Goal: Information Seeking & Learning: Check status

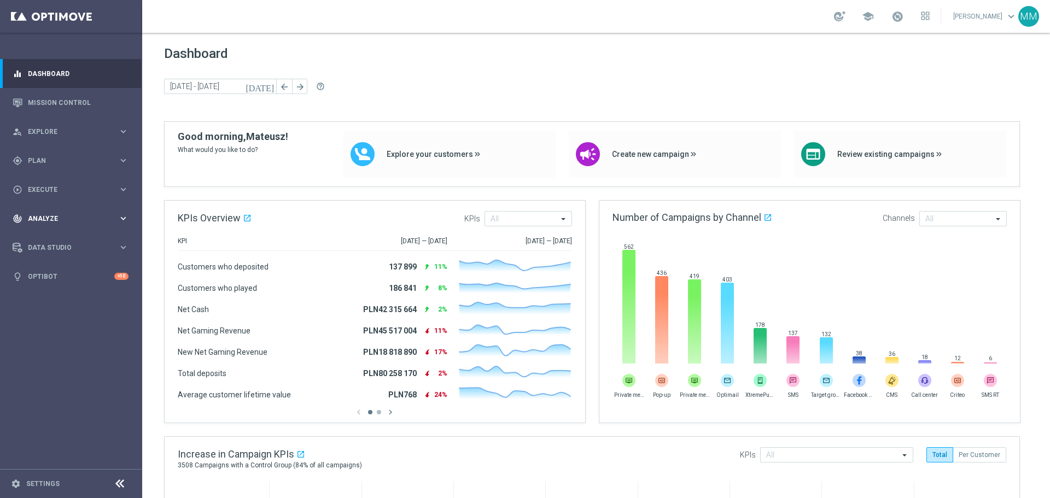
click at [61, 211] on div "track_changes Analyze keyboard_arrow_right" at bounding box center [70, 218] width 141 height 29
drag, startPoint x: 65, startPoint y: 238, endPoint x: 132, endPoint y: 115, distance: 140.5
click at [66, 238] on link "Customer 360" at bounding box center [70, 241] width 85 height 9
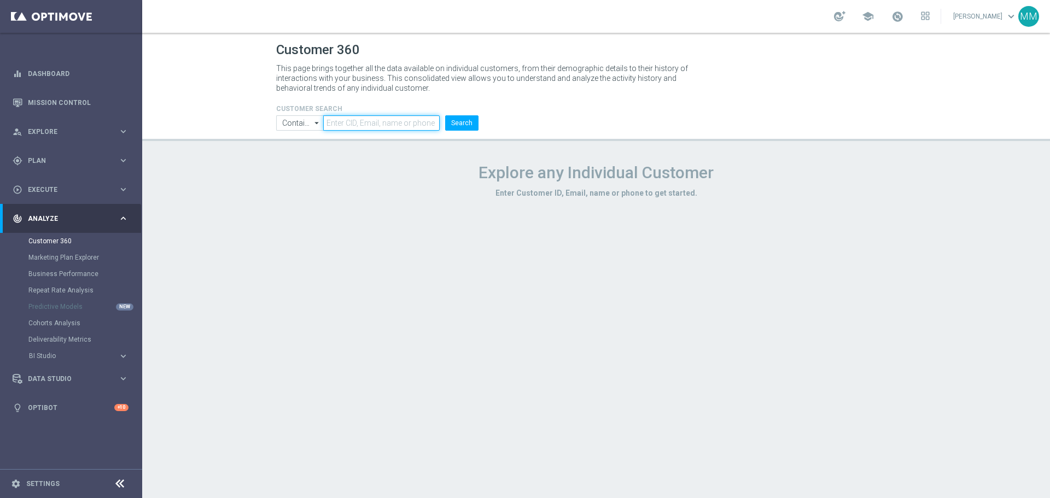
click at [419, 127] on input "text" at bounding box center [381, 122] width 116 height 15
paste input "2045381"
click at [471, 130] on button "Search" at bounding box center [461, 122] width 33 height 15
click at [410, 126] on input "2045381" at bounding box center [381, 122] width 116 height 15
type input "2045381"
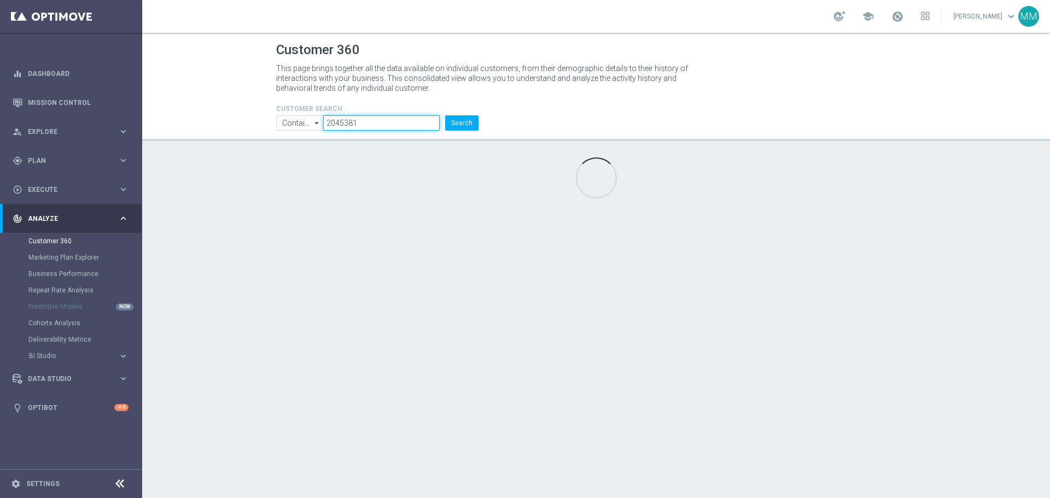
click at [445, 115] on button "Search" at bounding box center [461, 122] width 33 height 15
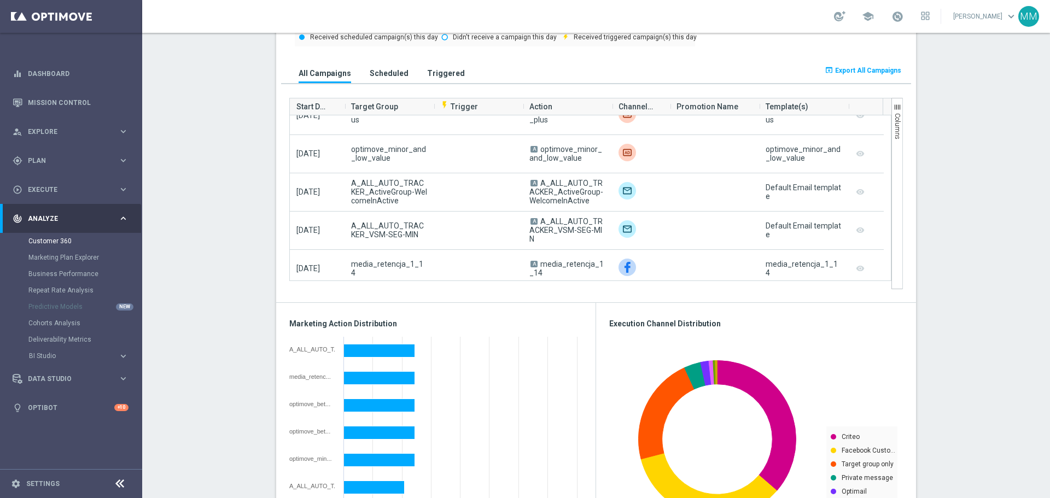
scroll to position [1094, 0]
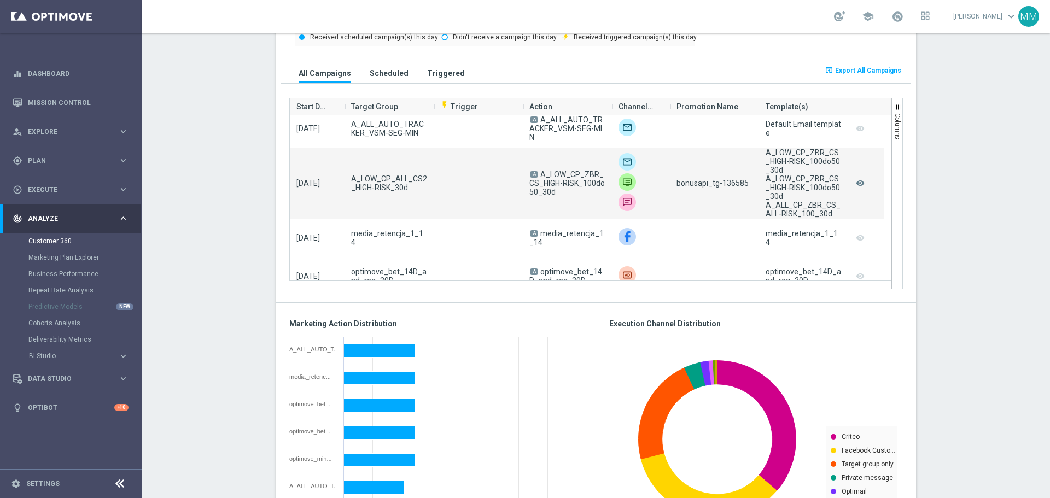
click at [731, 185] on span "bonusapi_tg-136585" at bounding box center [712, 183] width 72 height 9
copy span "136585"
